Goal: Information Seeking & Learning: Find specific fact

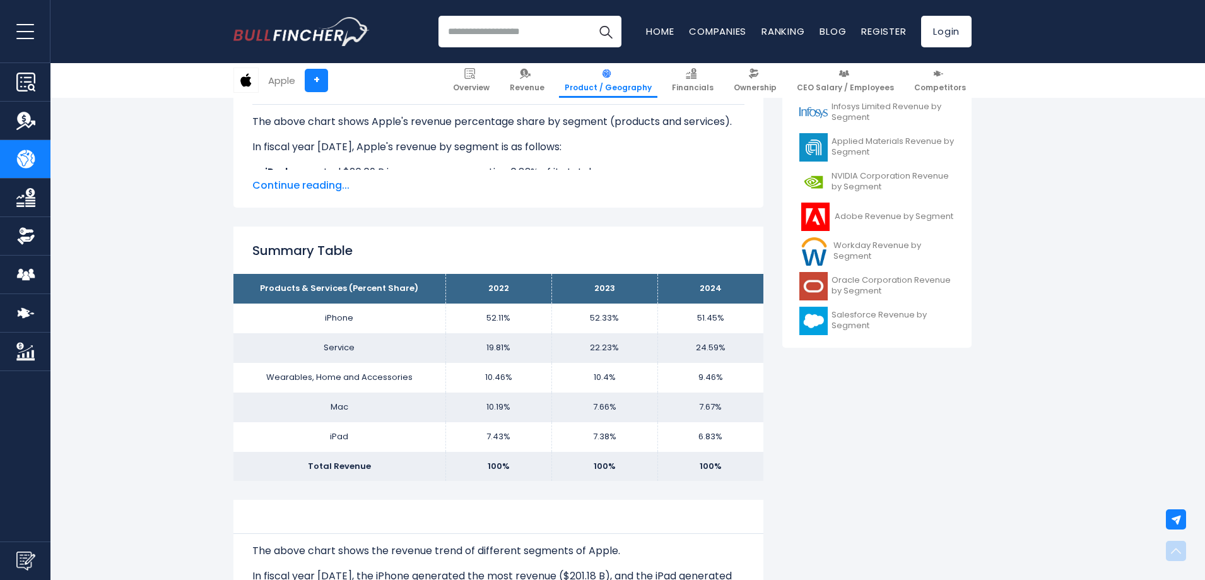
scroll to position [462, 0]
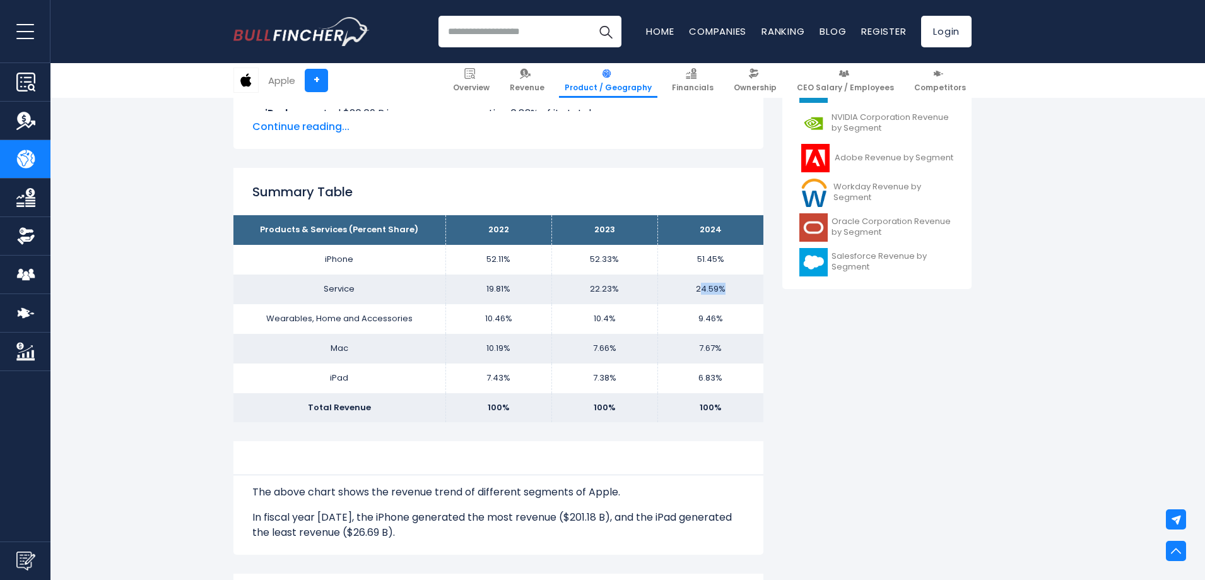
drag, startPoint x: 699, startPoint y: 285, endPoint x: 757, endPoint y: 286, distance: 58.1
click at [757, 286] on td "24.59%" at bounding box center [710, 289] width 106 height 30
click at [758, 287] on td "24.59%" at bounding box center [710, 289] width 106 height 30
drag, startPoint x: 700, startPoint y: 258, endPoint x: 736, endPoint y: 261, distance: 36.0
click at [736, 261] on td "51.45%" at bounding box center [710, 260] width 106 height 30
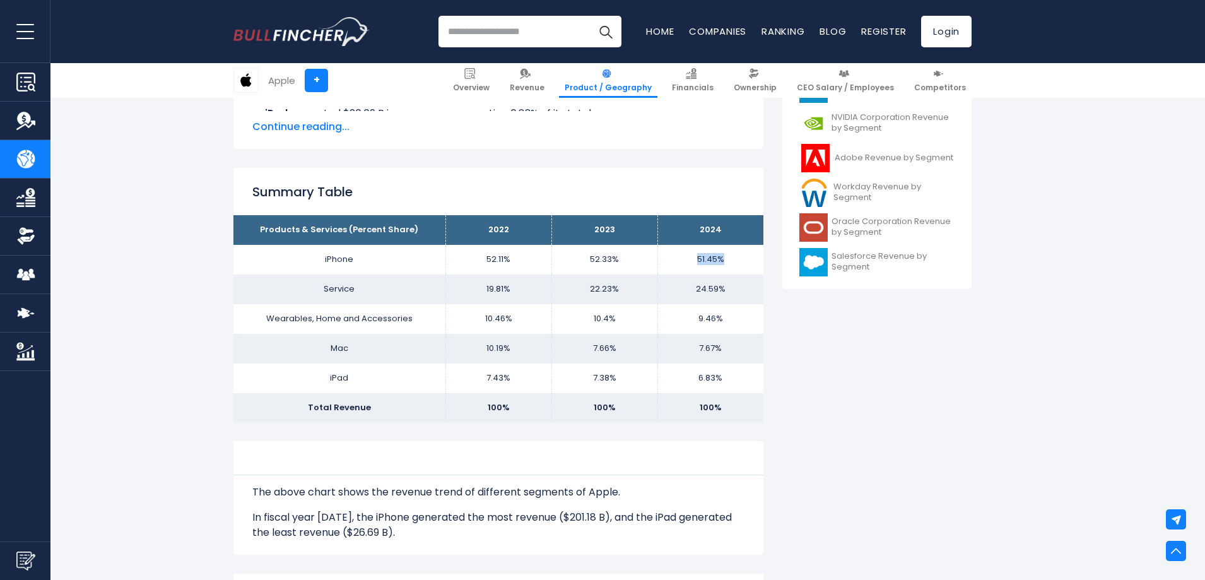
click at [736, 261] on td "51.45%" at bounding box center [710, 260] width 106 height 30
drag, startPoint x: 700, startPoint y: 261, endPoint x: 730, endPoint y: 264, distance: 29.8
click at [730, 264] on td "51.45%" at bounding box center [710, 260] width 106 height 30
drag, startPoint x: 691, startPoint y: 262, endPoint x: 734, endPoint y: 261, distance: 42.3
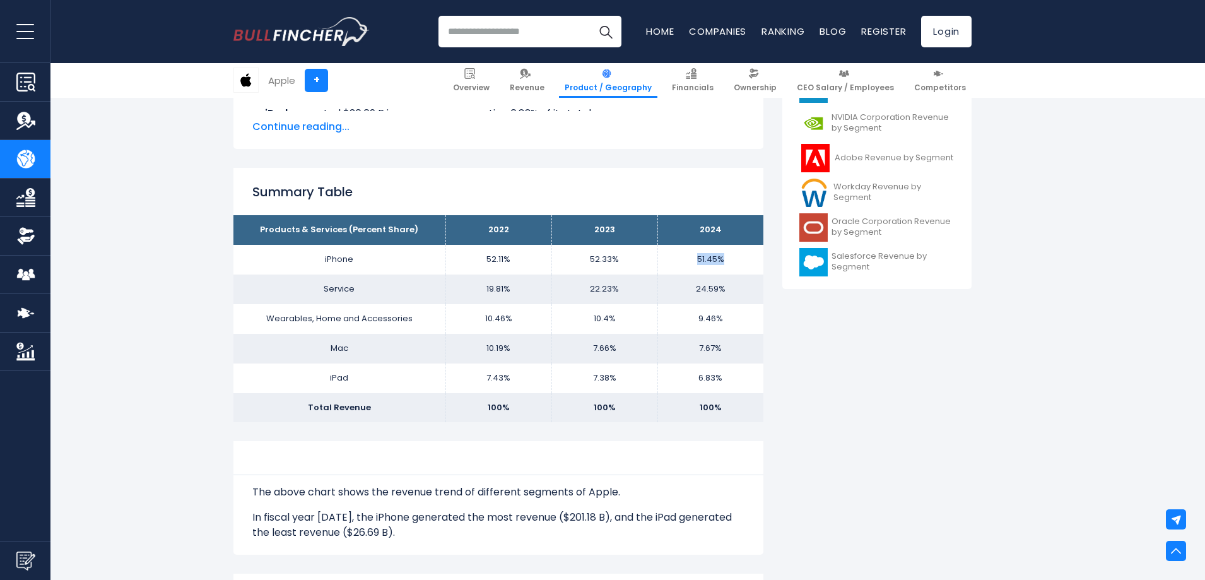
click at [734, 261] on td "51.45%" at bounding box center [710, 260] width 106 height 30
drag, startPoint x: 693, startPoint y: 259, endPoint x: 739, endPoint y: 263, distance: 45.6
click at [739, 263] on td "51.45%" at bounding box center [710, 260] width 106 height 30
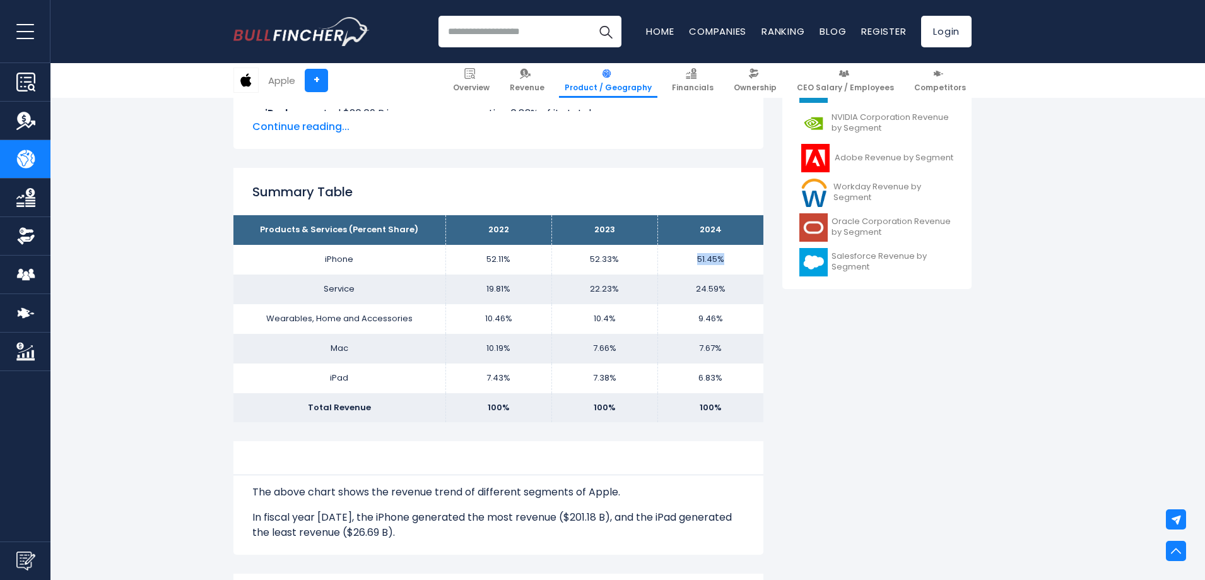
drag, startPoint x: 695, startPoint y: 256, endPoint x: 735, endPoint y: 260, distance: 40.6
click at [735, 260] on td "51.45%" at bounding box center [710, 260] width 106 height 30
drag, startPoint x: 697, startPoint y: 261, endPoint x: 740, endPoint y: 261, distance: 42.9
click at [740, 261] on td "51.45%" at bounding box center [710, 260] width 106 height 30
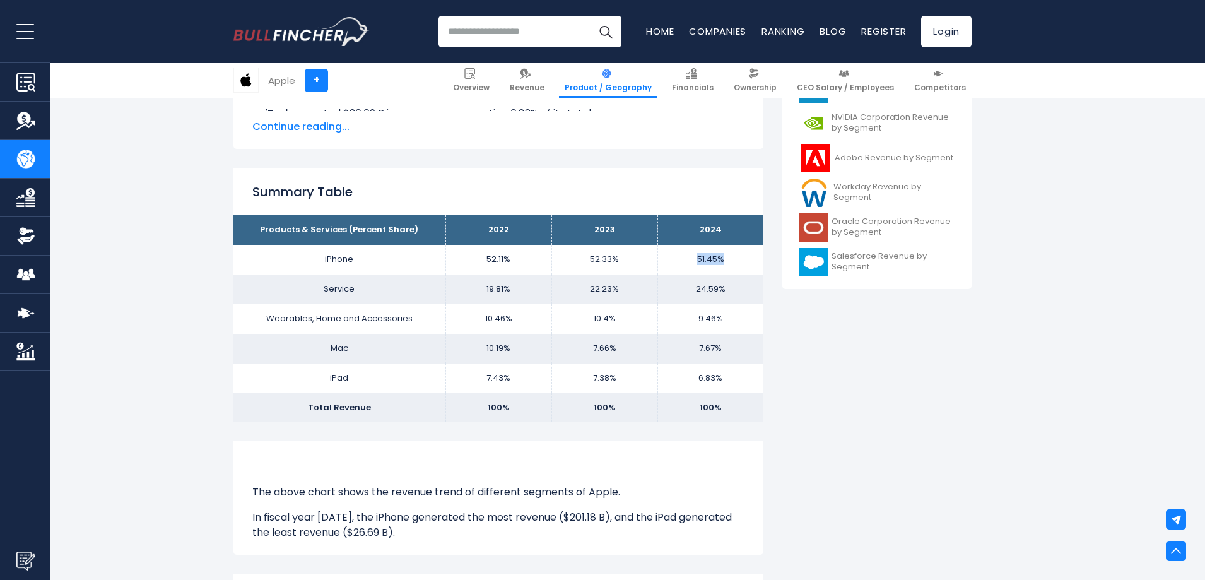
click at [740, 261] on td "51.45%" at bounding box center [710, 260] width 106 height 30
drag, startPoint x: 701, startPoint y: 322, endPoint x: 741, endPoint y: 326, distance: 40.6
click at [741, 326] on td "9.46%" at bounding box center [710, 319] width 106 height 30
click at [742, 326] on td "9.46%" at bounding box center [710, 319] width 106 height 30
click at [708, 382] on td "6.83%" at bounding box center [710, 378] width 106 height 30
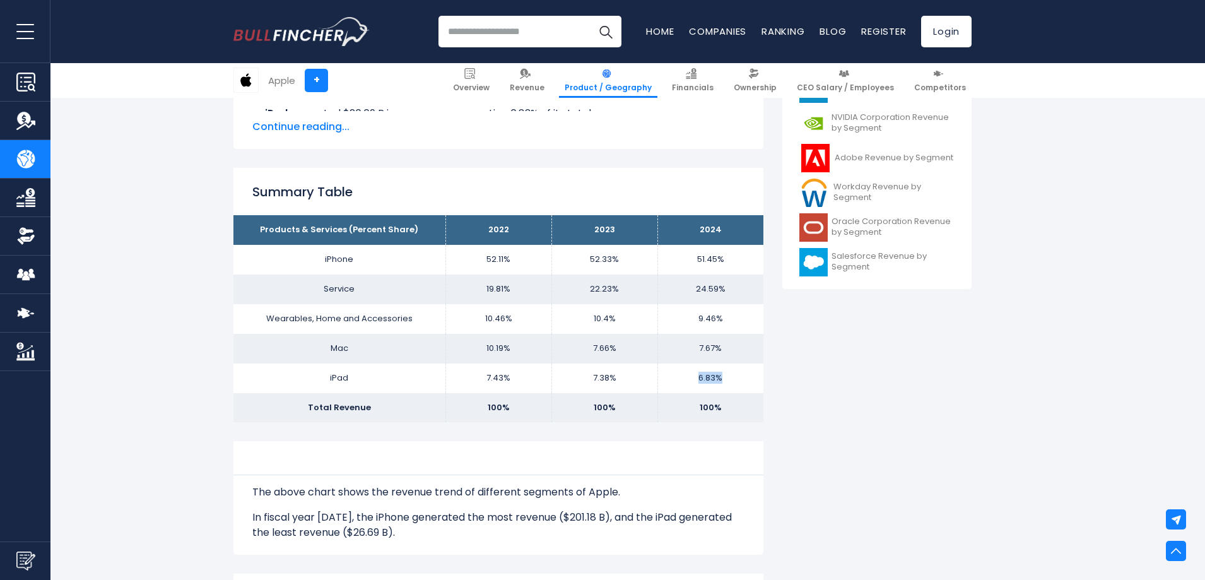
drag, startPoint x: 701, startPoint y: 379, endPoint x: 730, endPoint y: 378, distance: 29.0
click at [730, 378] on td "6.83%" at bounding box center [710, 378] width 106 height 30
click at [732, 377] on td "6.83%" at bounding box center [710, 378] width 106 height 30
drag, startPoint x: 698, startPoint y: 346, endPoint x: 730, endPoint y: 346, distance: 31.5
click at [730, 346] on td "7.67%" at bounding box center [710, 349] width 106 height 30
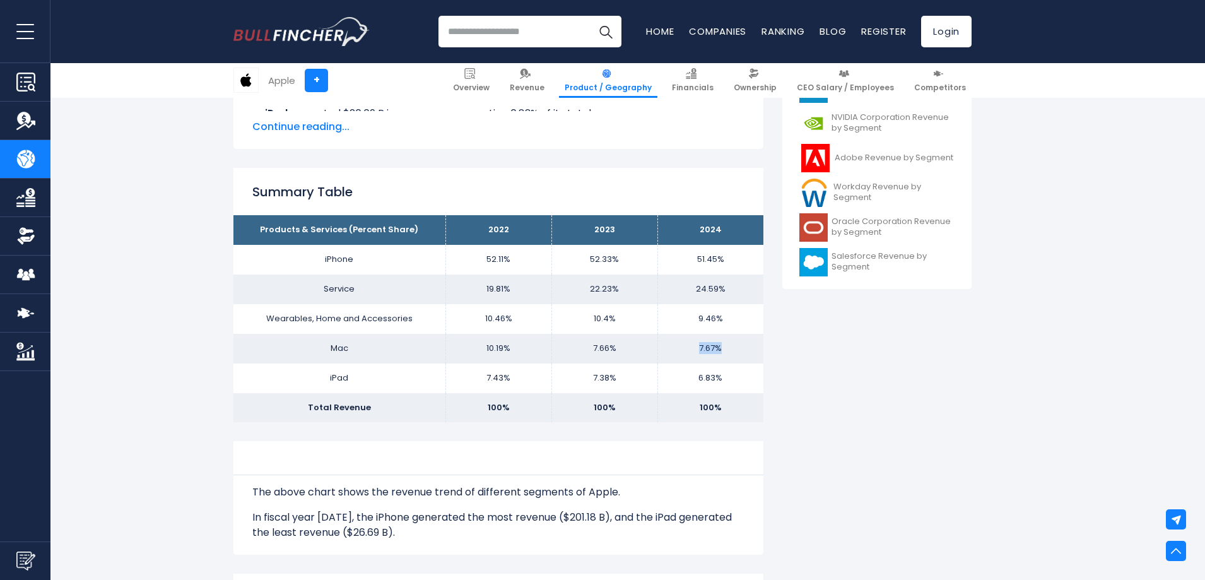
click at [730, 346] on td "7.67%" at bounding box center [710, 349] width 106 height 30
drag, startPoint x: 698, startPoint y: 316, endPoint x: 736, endPoint y: 317, distance: 37.2
click at [736, 317] on td "9.46%" at bounding box center [710, 319] width 106 height 30
drag, startPoint x: 696, startPoint y: 289, endPoint x: 741, endPoint y: 289, distance: 44.2
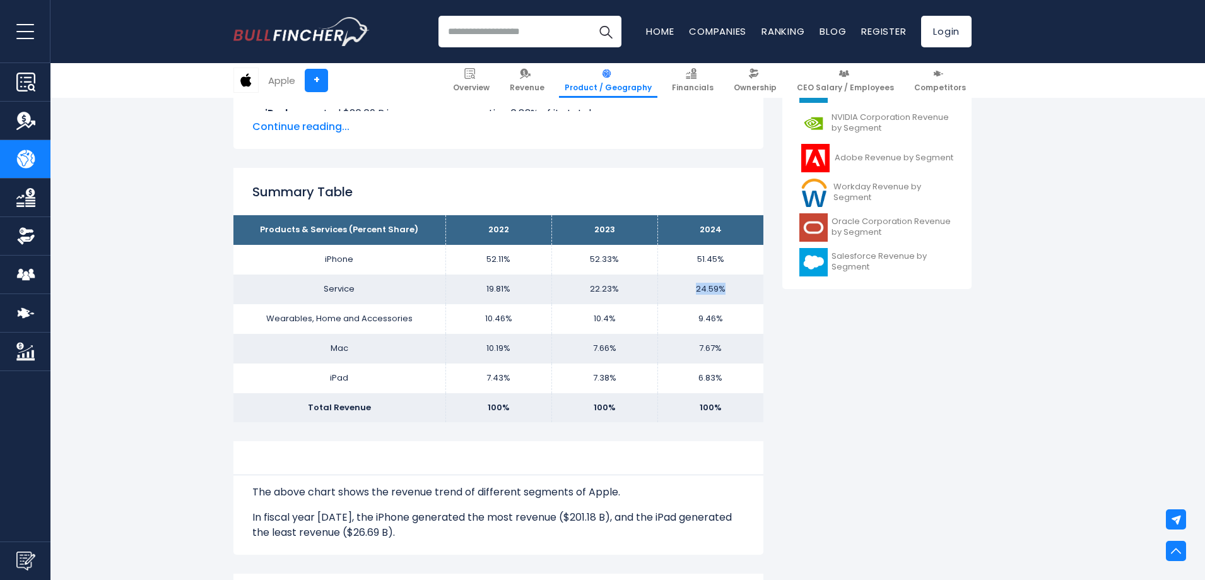
click at [741, 289] on td "24.59%" at bounding box center [710, 289] width 106 height 30
drag, startPoint x: 700, startPoint y: 319, endPoint x: 725, endPoint y: 319, distance: 25.2
click at [725, 319] on td "9.46%" at bounding box center [710, 319] width 106 height 30
